Goal: Task Accomplishment & Management: Manage account settings

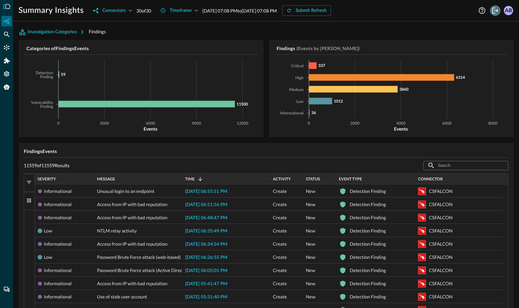
click at [497, 12] on icon "Logout" at bounding box center [495, 11] width 8 height 8
